Goal: Find specific page/section: Find specific page/section

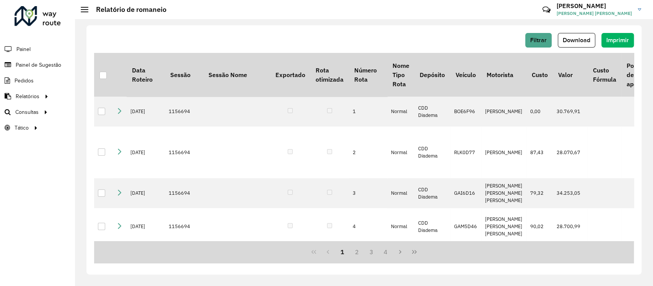
click at [41, 80] on li "Pedidos" at bounding box center [37, 81] width 75 height 16
click at [15, 78] on span "Pedidos" at bounding box center [25, 81] width 20 height 8
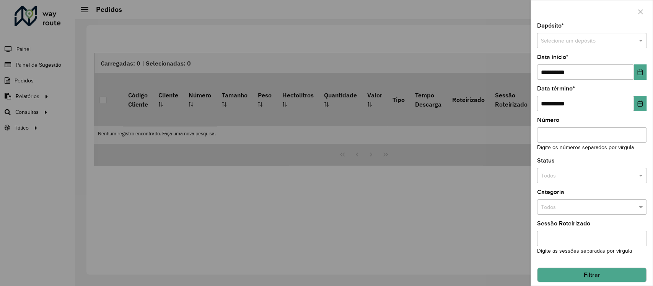
click at [555, 132] on input "Número" at bounding box center [591, 134] width 109 height 15
paste input "*****"
type input "*****"
click at [597, 277] on button "Filtrar" at bounding box center [591, 274] width 109 height 15
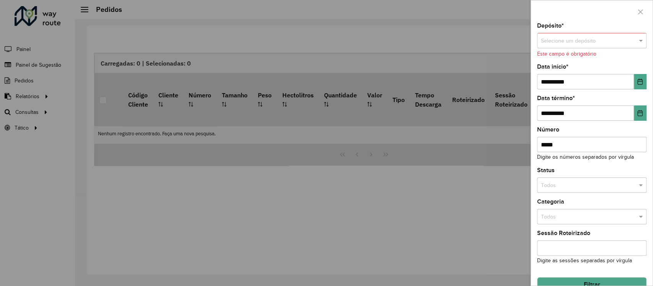
click at [567, 38] on input "text" at bounding box center [584, 41] width 87 height 8
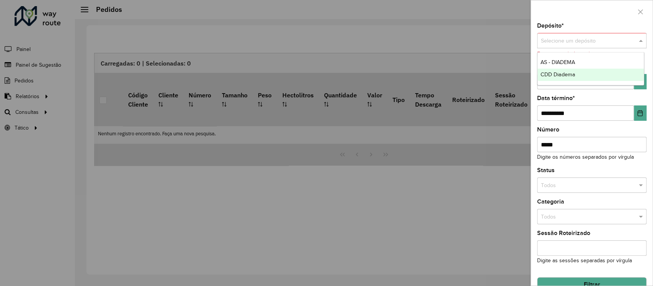
click at [567, 69] on div "CDD Diadema" at bounding box center [591, 75] width 107 height 12
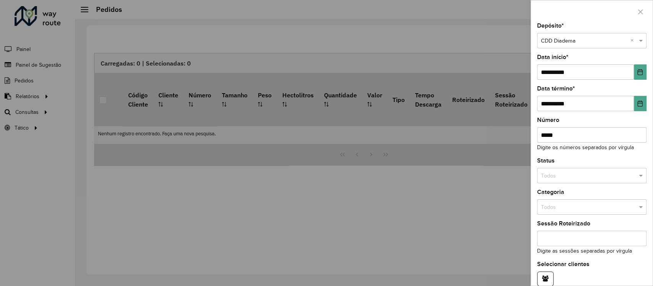
scroll to position [37, 0]
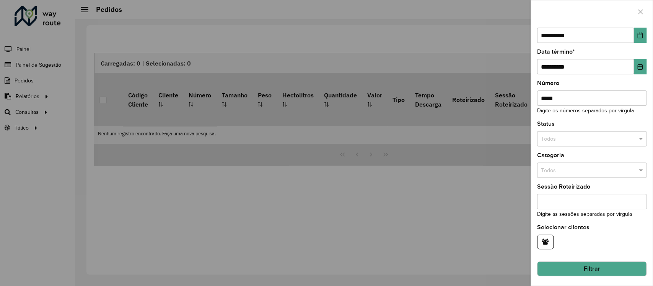
click at [593, 265] on button "Filtrar" at bounding box center [591, 268] width 109 height 15
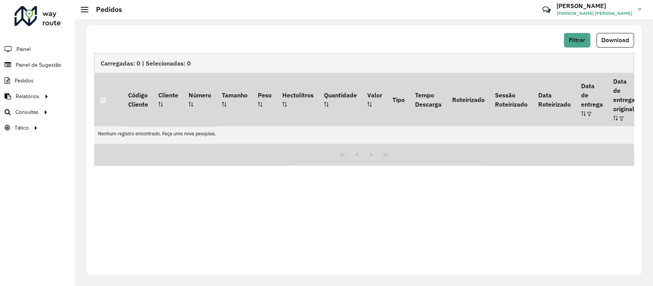
click at [172, 41] on div "Filtrar Download" at bounding box center [364, 40] width 540 height 15
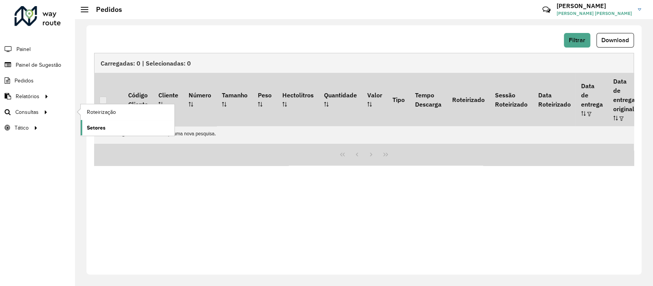
click at [102, 128] on span "Setores" at bounding box center [96, 128] width 19 height 8
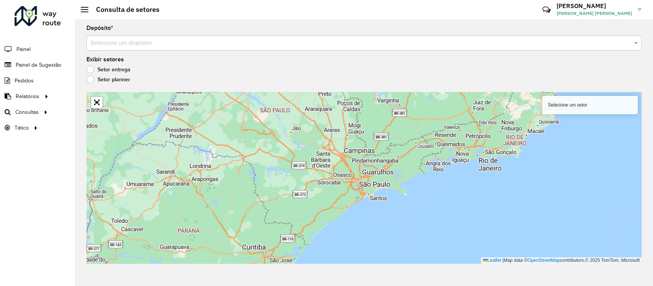
click at [525, 43] on input "text" at bounding box center [356, 43] width 532 height 9
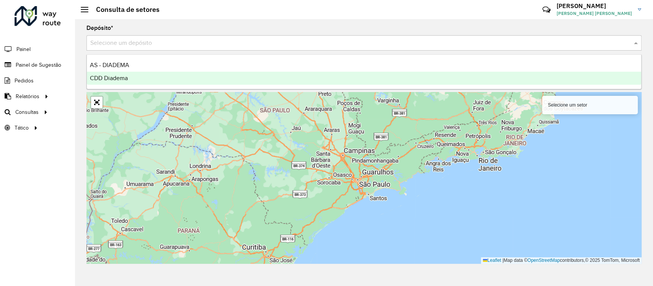
click at [467, 74] on div "CDD Diadema" at bounding box center [364, 78] width 555 height 13
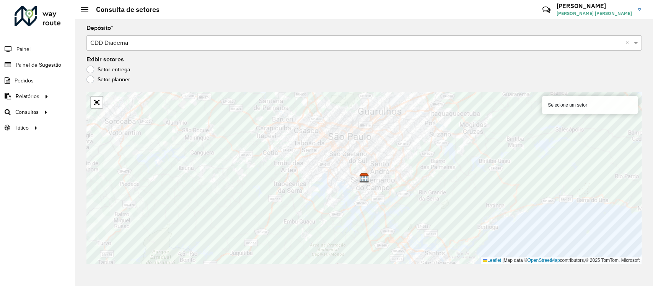
click at [92, 78] on label "Setor planner" at bounding box center [109, 79] width 44 height 8
click at [88, 68] on label "Setor entrega" at bounding box center [109, 69] width 44 height 8
click at [577, 101] on div "Selecione um setor" at bounding box center [590, 105] width 96 height 18
click at [579, 103] on div "Selecione um setor" at bounding box center [590, 105] width 96 height 18
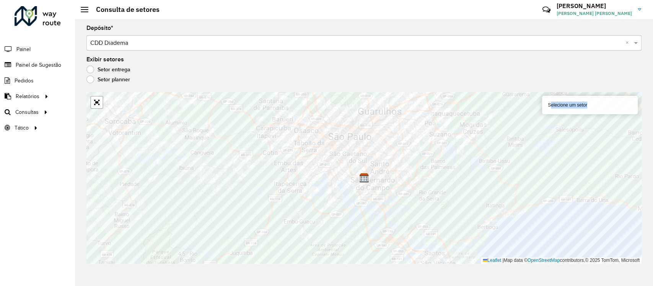
click at [579, 103] on div "Selecione um setor" at bounding box center [590, 105] width 96 height 18
click at [578, 103] on div "Selecione um setor" at bounding box center [590, 105] width 96 height 18
click at [583, 108] on div "Selecione um setor" at bounding box center [590, 105] width 96 height 18
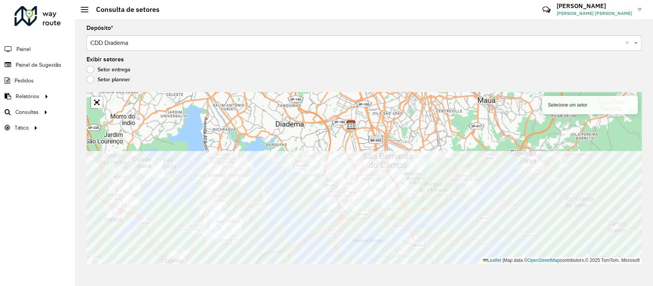
click at [372, 265] on div "Depósito * Selecione um depósito × CDD Diadema × Exibir setores Setor entrega S…" at bounding box center [364, 152] width 578 height 266
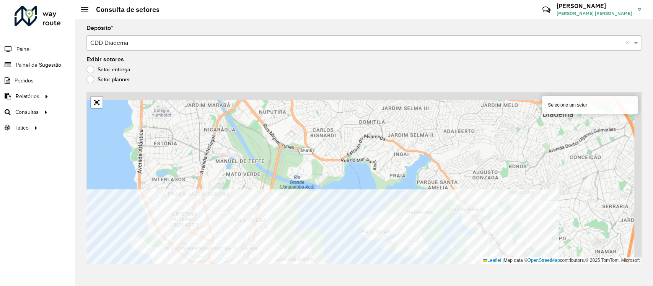
click at [313, 282] on div "Depósito * Selecione um depósito × CDD Diadema × Exibir setores Setor entrega S…" at bounding box center [364, 152] width 578 height 266
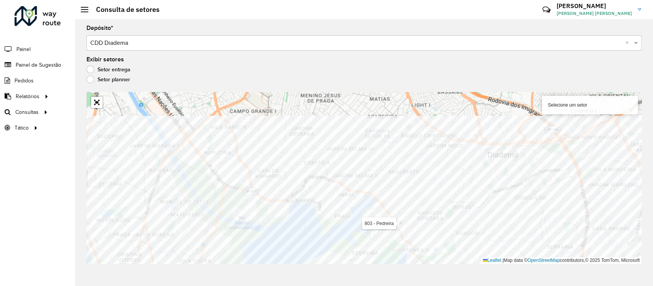
click at [352, 266] on div "Depósito * Selecione um depósito × CDD Diadema × Exibir setores Setor entrega S…" at bounding box center [364, 152] width 578 height 266
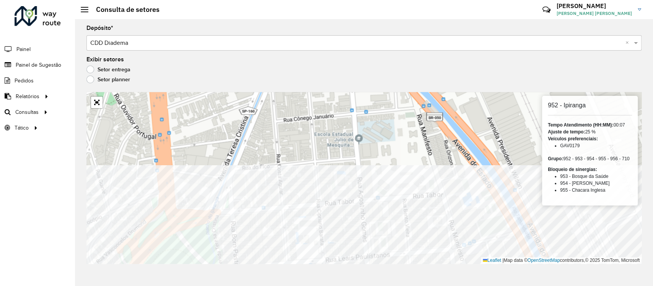
click at [407, 285] on html "Aguarde... Pop-up bloqueado! Seu navegador bloqueou automáticamente a abertura …" at bounding box center [326, 143] width 653 height 286
